Goal: Find specific page/section: Find specific page/section

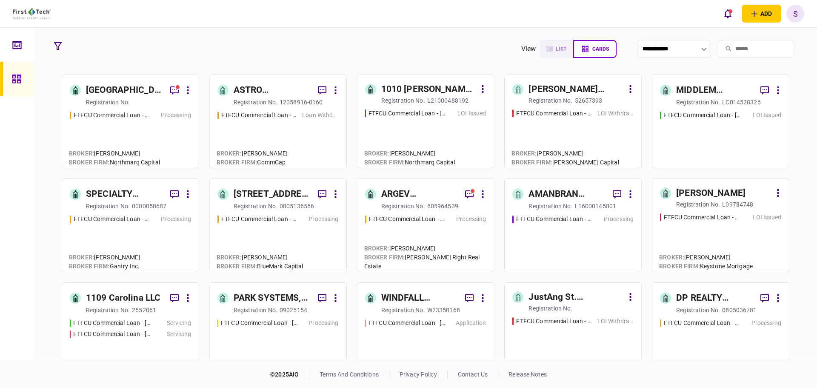
click at [720, 50] on input "search" at bounding box center [756, 49] width 76 height 18
click at [106, 97] on div "[GEOGRAPHIC_DATA] Townhomes LLC" at bounding box center [124, 90] width 77 height 15
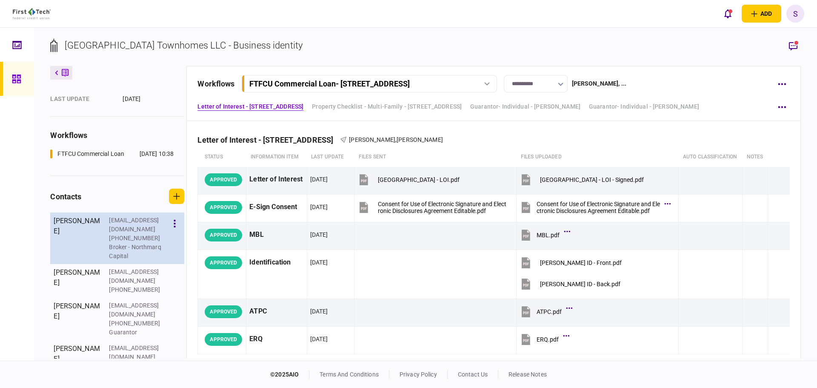
scroll to position [49, 0]
click at [172, 229] on button "button" at bounding box center [174, 222] width 14 height 15
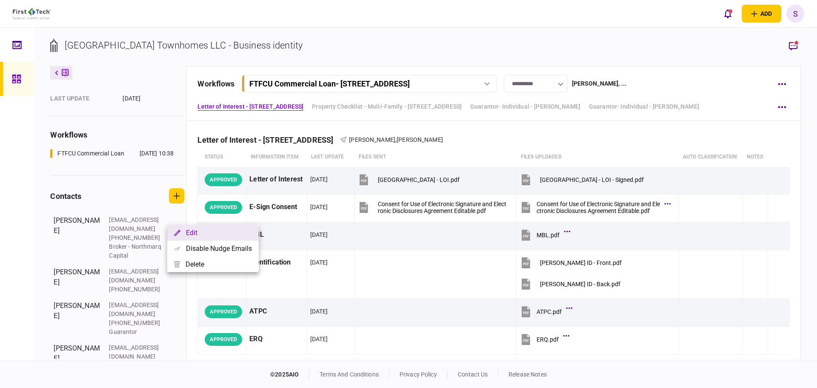
click at [197, 234] on button "Edit" at bounding box center [212, 233] width 91 height 16
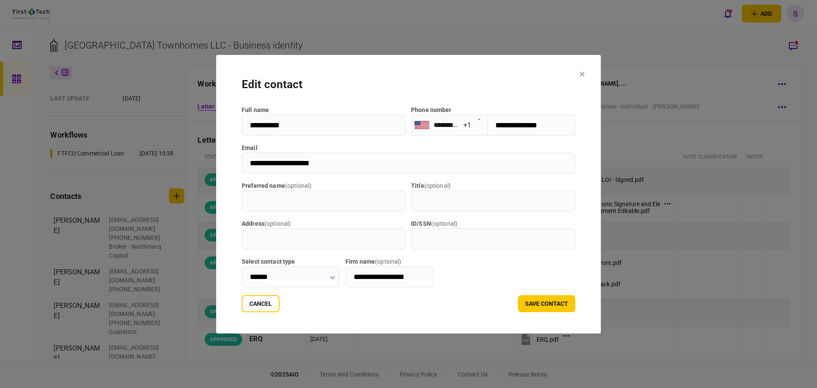
drag, startPoint x: 330, startPoint y: 161, endPoint x: 237, endPoint y: 169, distance: 93.1
click at [228, 169] on section "**********" at bounding box center [408, 194] width 385 height 278
drag, startPoint x: 259, startPoint y: 301, endPoint x: 275, endPoint y: 285, distance: 22.6
click at [259, 301] on button "Cancel" at bounding box center [261, 303] width 38 height 17
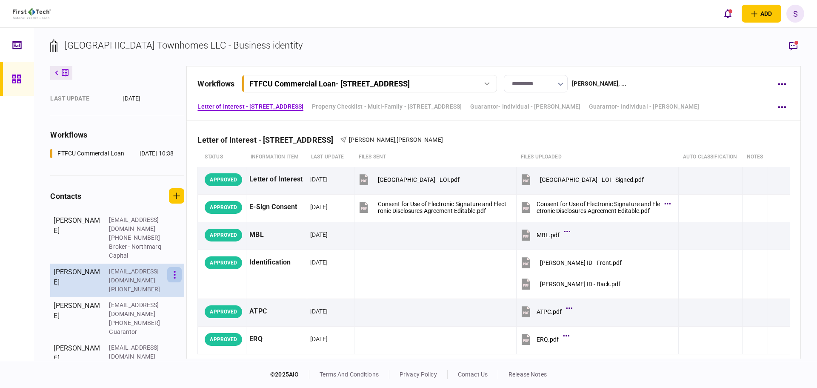
click at [174, 277] on icon "button" at bounding box center [175, 275] width 2 height 8
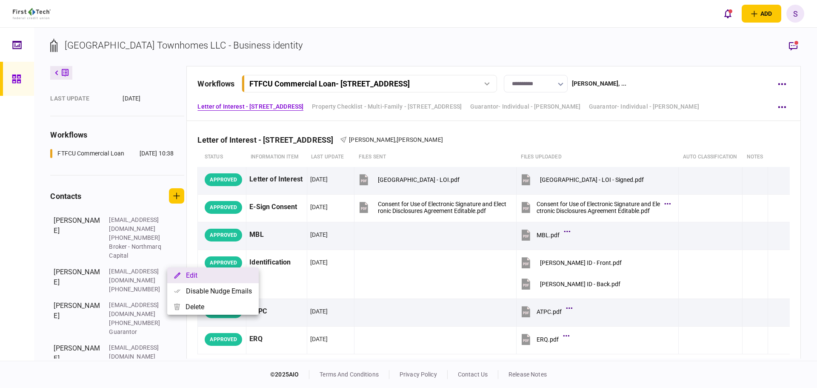
click at [213, 277] on button "Edit" at bounding box center [212, 275] width 91 height 16
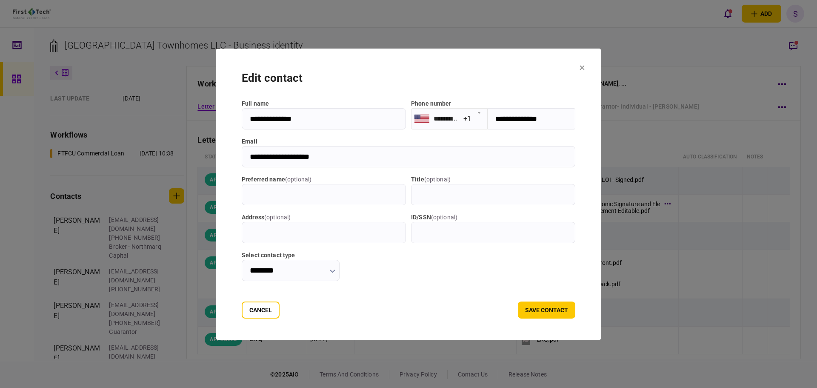
drag, startPoint x: 325, startPoint y: 159, endPoint x: 231, endPoint y: 159, distance: 94.5
click at [242, 159] on input "**********" at bounding box center [409, 156] width 334 height 21
drag, startPoint x: 246, startPoint y: 309, endPoint x: 262, endPoint y: 302, distance: 17.7
click at [247, 308] on button "Cancel" at bounding box center [261, 309] width 38 height 17
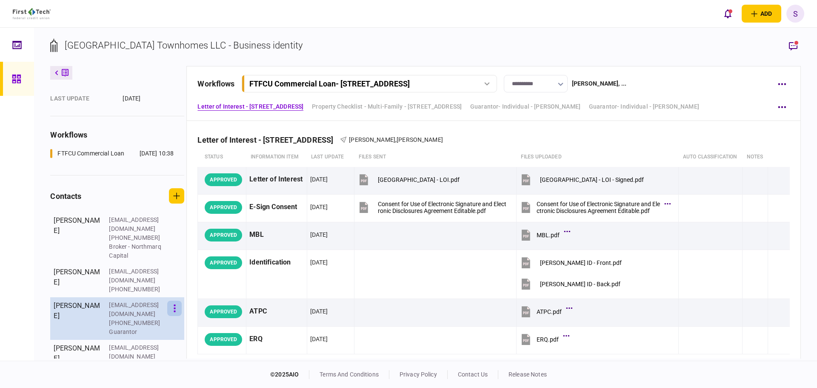
click at [177, 300] on button "button" at bounding box center [174, 307] width 14 height 15
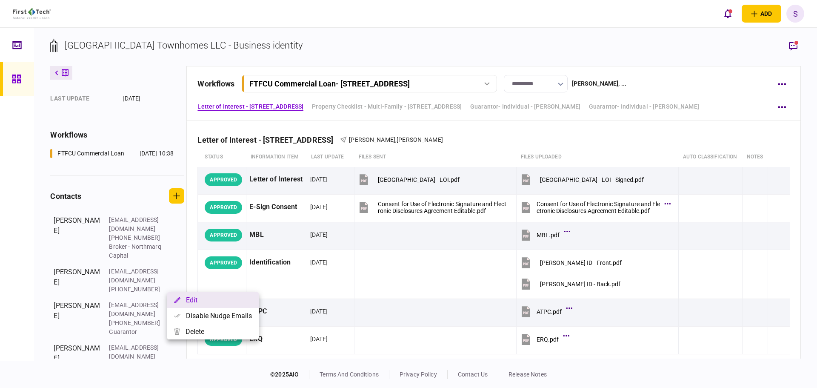
click at [216, 298] on button "Edit" at bounding box center [212, 300] width 91 height 16
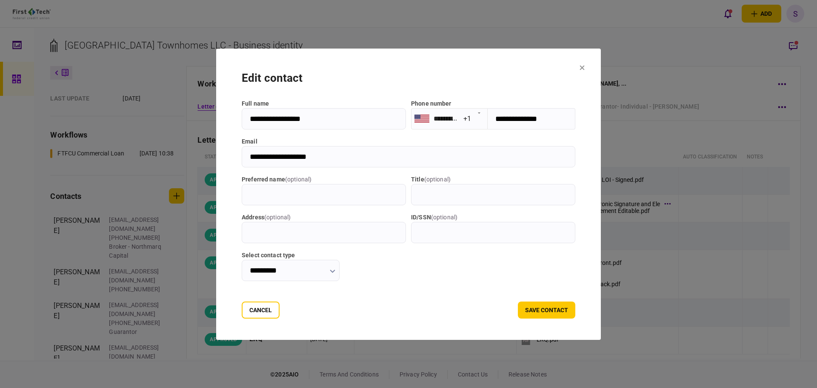
drag, startPoint x: 336, startPoint y: 154, endPoint x: 232, endPoint y: 152, distance: 104.3
click at [242, 152] on input "**********" at bounding box center [409, 156] width 334 height 21
click at [257, 313] on button "Cancel" at bounding box center [261, 309] width 38 height 17
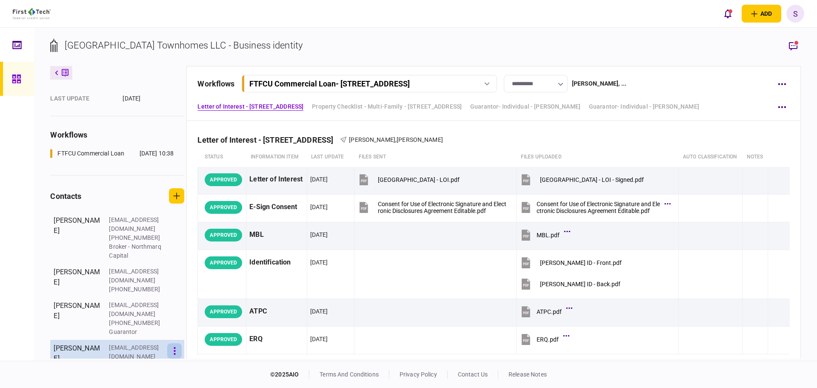
click at [175, 347] on icon "button" at bounding box center [175, 351] width 2 height 8
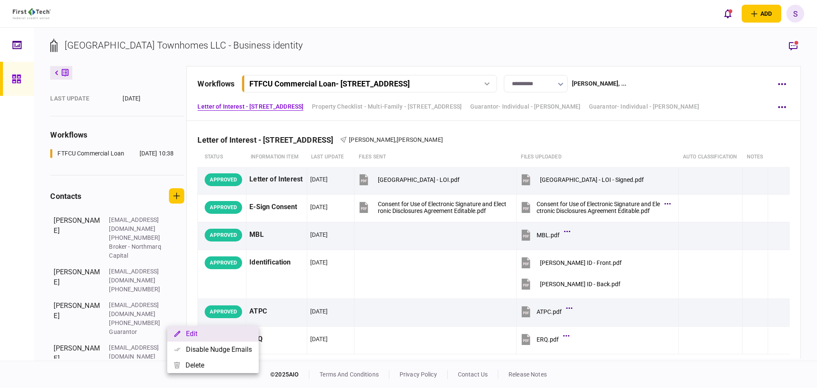
click at [214, 335] on button "Edit" at bounding box center [212, 334] width 91 height 16
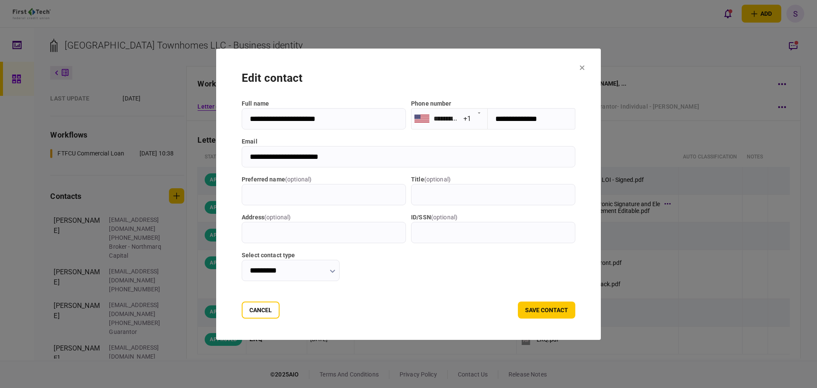
drag, startPoint x: 340, startPoint y: 153, endPoint x: 213, endPoint y: 154, distance: 127.2
click at [216, 154] on section "**********" at bounding box center [408, 194] width 385 height 291
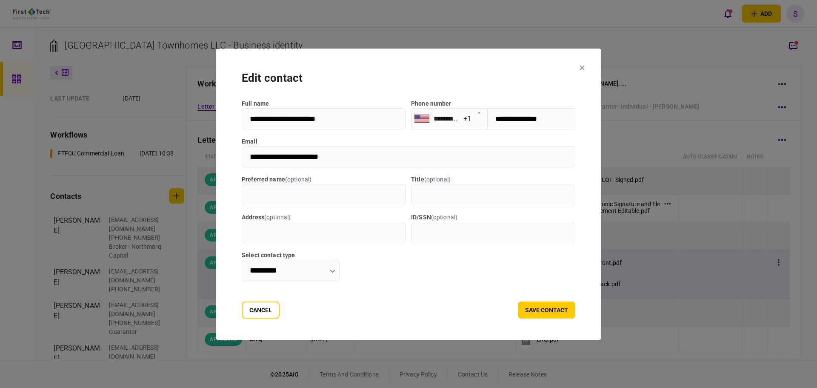
drag, startPoint x: 257, startPoint y: 312, endPoint x: 274, endPoint y: 297, distance: 22.9
click at [257, 312] on button "Cancel" at bounding box center [261, 309] width 38 height 17
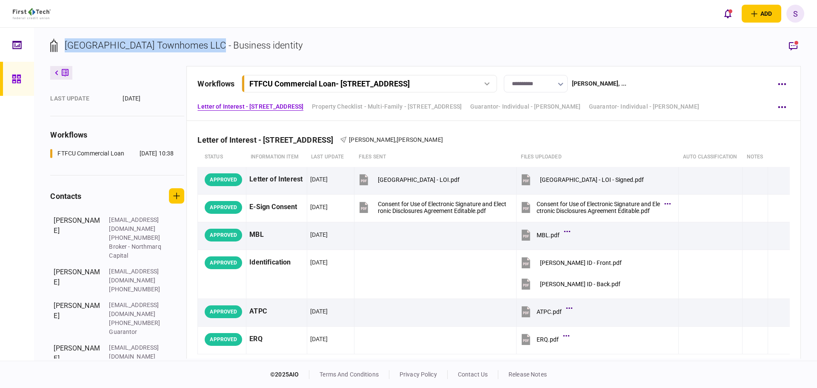
drag, startPoint x: 210, startPoint y: 44, endPoint x: 81, endPoint y: 49, distance: 128.6
click at [72, 49] on div "[GEOGRAPHIC_DATA] Townhomes LLC - Business identity" at bounding box center [184, 45] width 238 height 14
click at [209, 46] on div "[GEOGRAPHIC_DATA] Townhomes LLC - Business identity" at bounding box center [184, 45] width 238 height 14
drag, startPoint x: 196, startPoint y: 42, endPoint x: 68, endPoint y: 42, distance: 128.5
click at [62, 40] on div "[GEOGRAPHIC_DATA] Townhomes LLC - Business identity" at bounding box center [176, 45] width 252 height 14
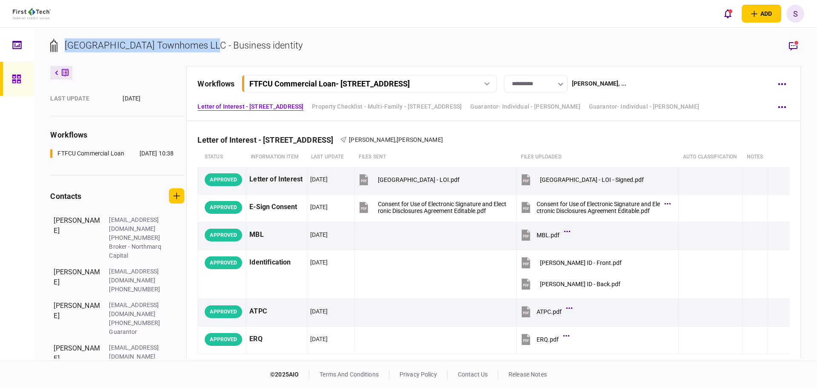
copy div "[GEOGRAPHIC_DATA] Townhomes LL"
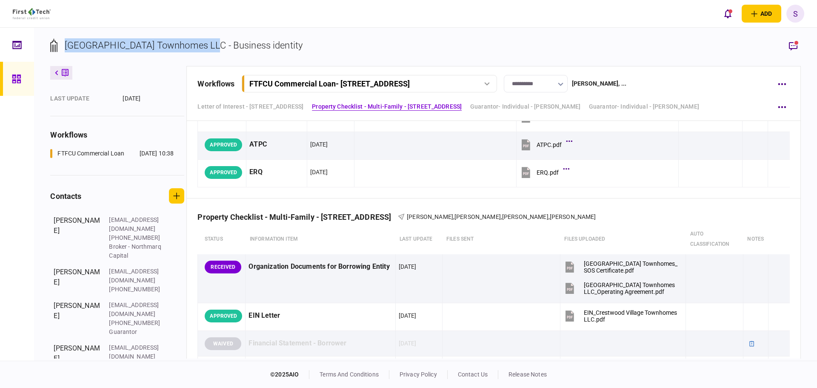
scroll to position [0, 0]
